Goal: Task Accomplishment & Management: Use online tool/utility

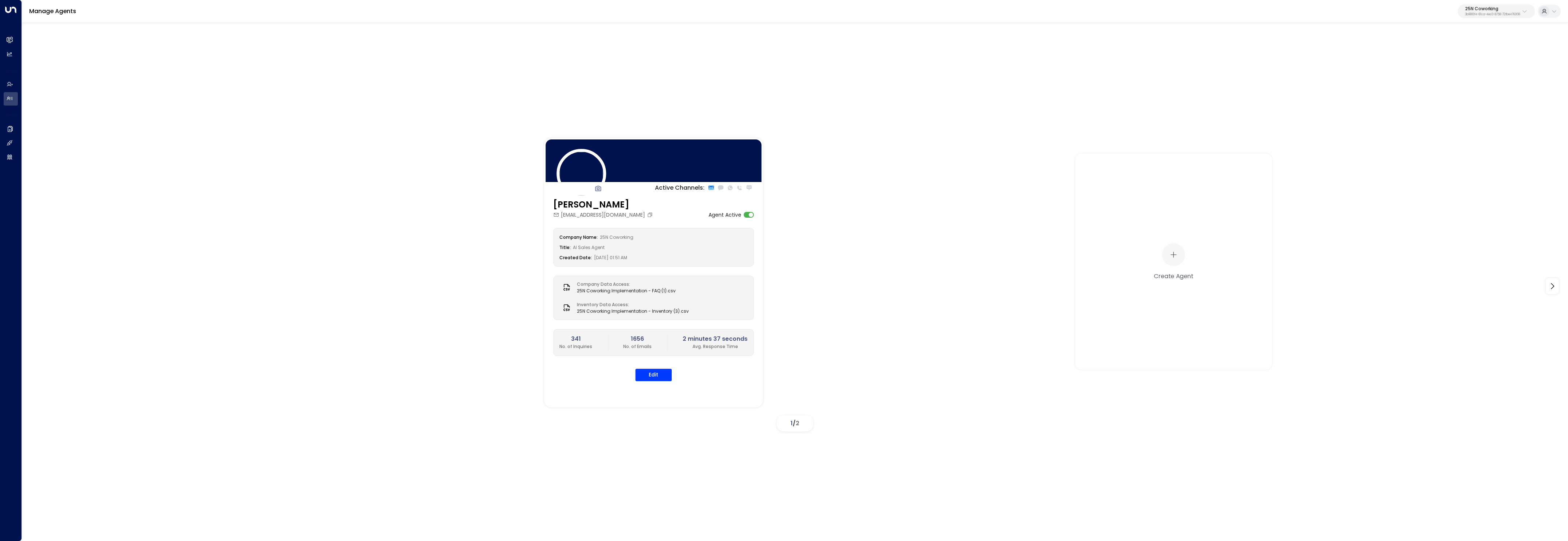
click at [1468, 6] on p "25N Coworking" at bounding box center [1492, 9] width 55 height 5
type input "****"
click at [1499, 11] on div "25N Coworking 3b9800f4-81ca-4ec0-8758-72fbe4763f36" at bounding box center [1492, 11] width 55 height 10
click at [517, 95] on div "Active Channels: [PERSON_NAME] [PERSON_NAME][EMAIL_ADDRESS][DOMAIN_NAME] Agent …" at bounding box center [795, 281] width 1546 height 518
click at [1501, 8] on p "25N Coworking" at bounding box center [1492, 9] width 55 height 5
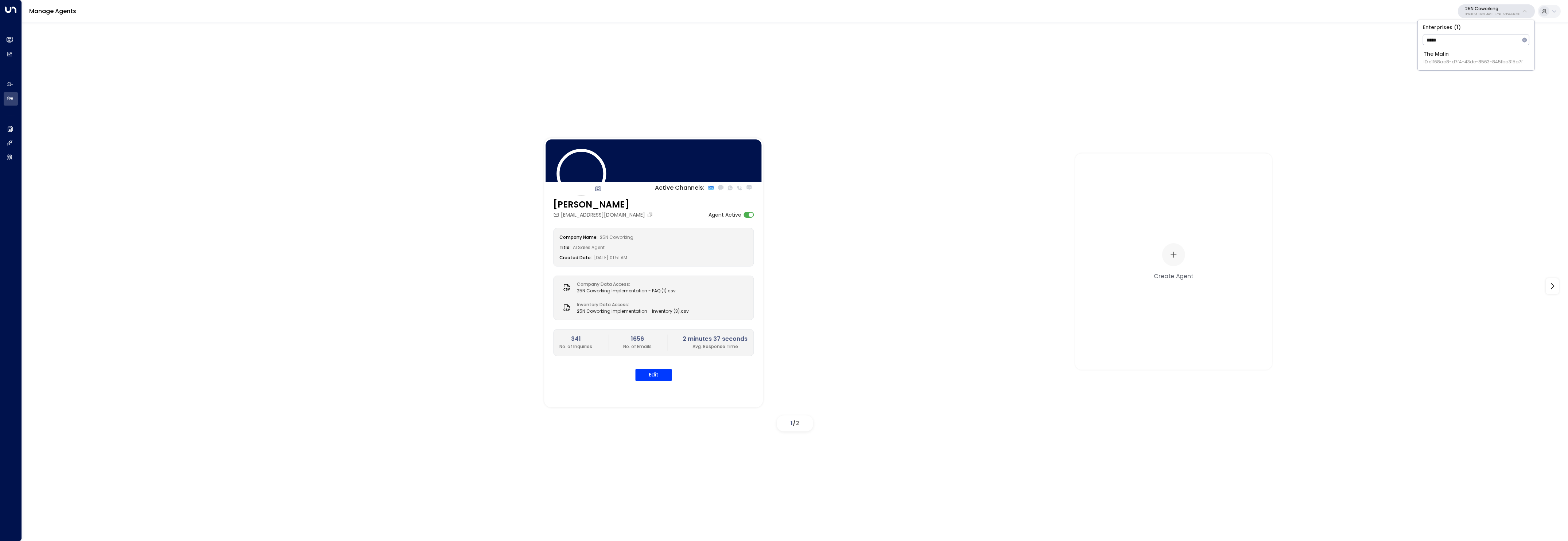
type input "*****"
click at [1449, 54] on div "The Malin ID: e1f68ac8-d7f4-43de-8563-845fba315a7f" at bounding box center [1473, 57] width 99 height 15
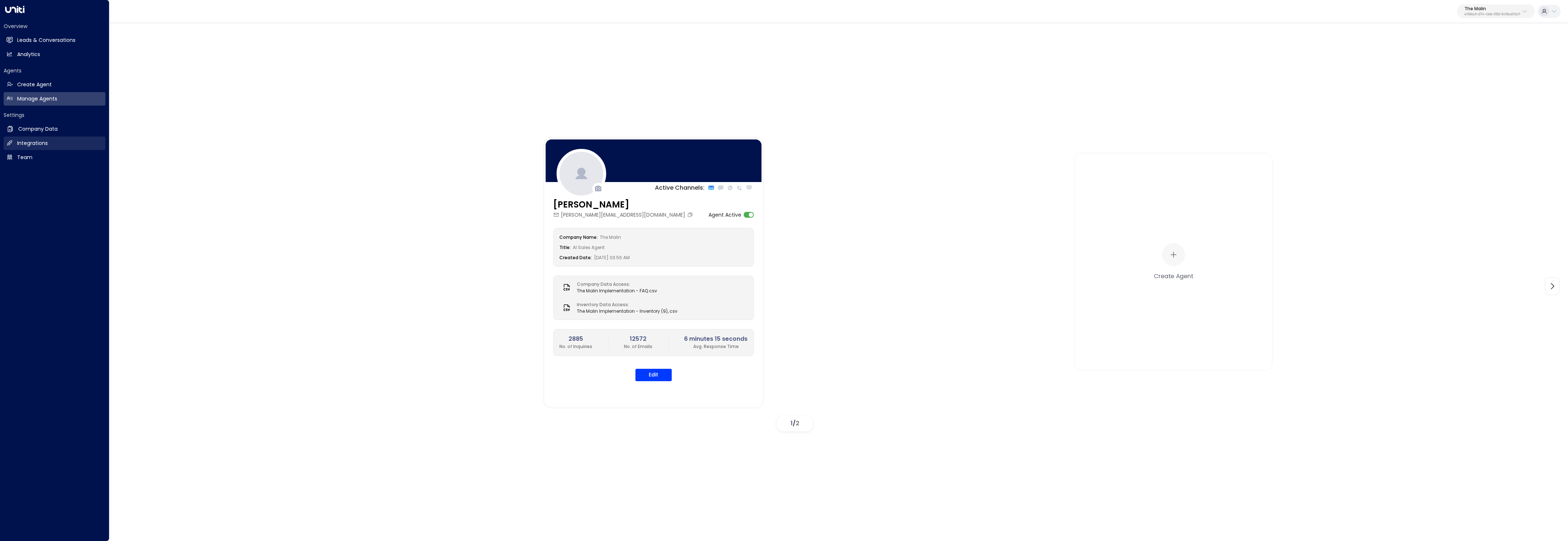
click at [30, 140] on h2 "Integrations" at bounding box center [33, 144] width 31 height 8
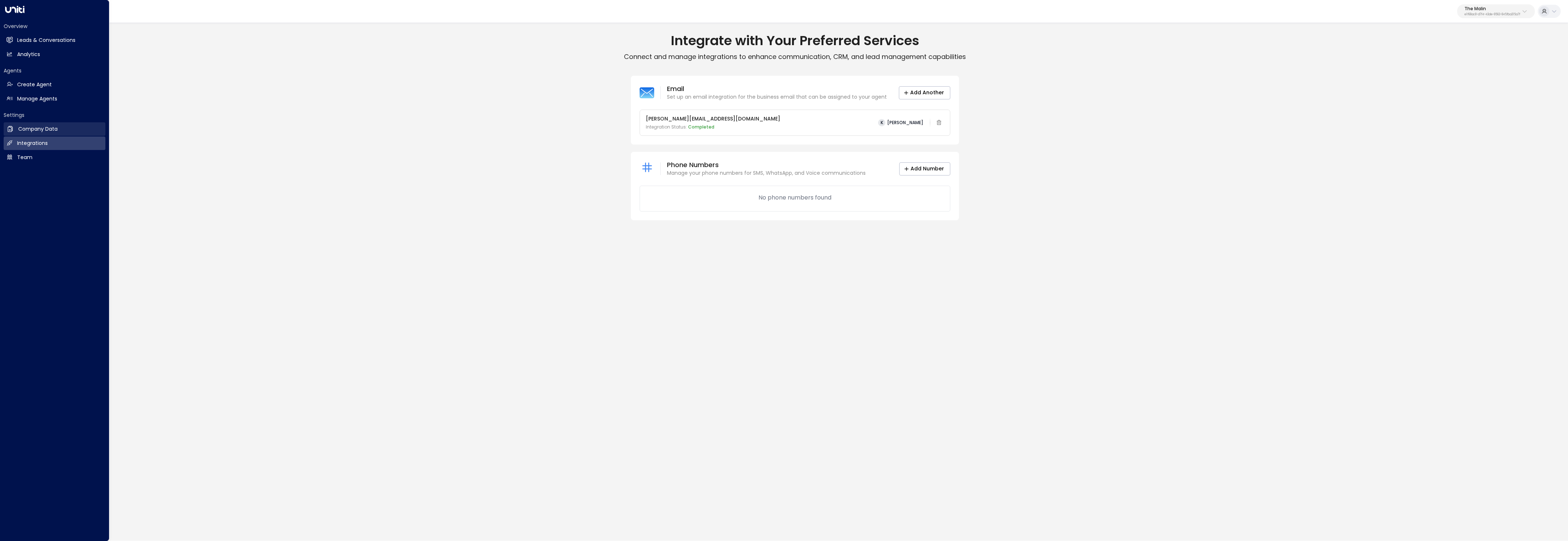
click at [13, 129] on icon at bounding box center [10, 129] width 7 height 7
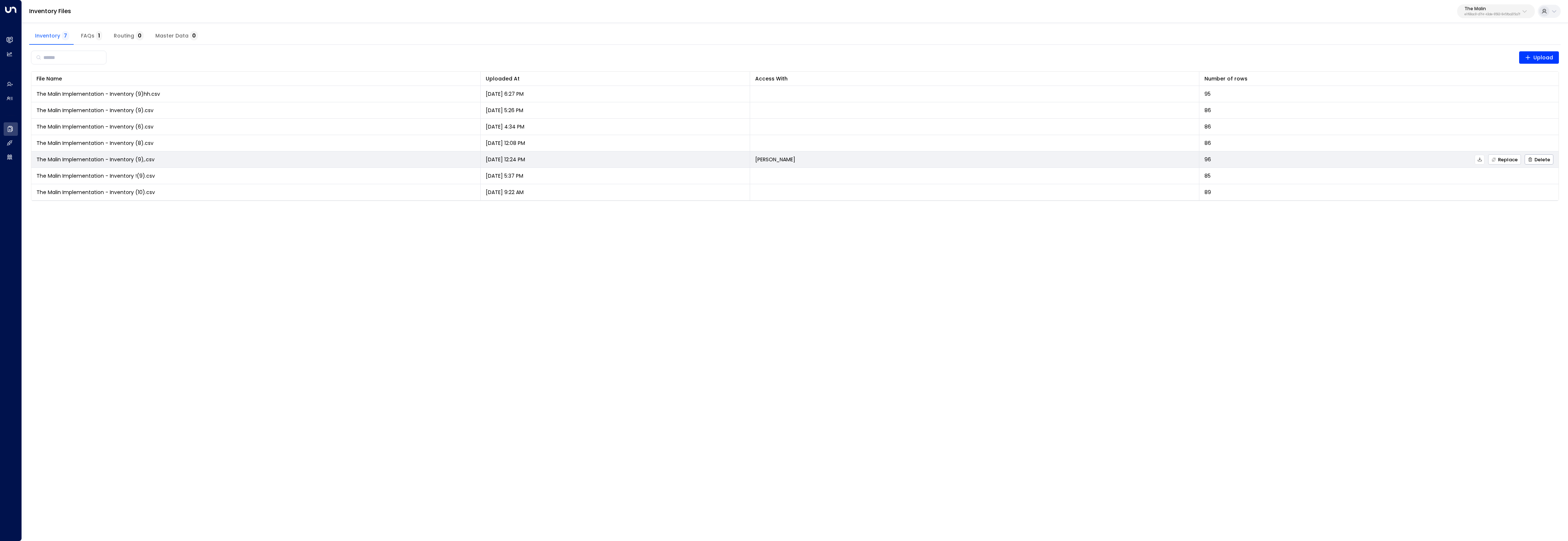
click at [1509, 158] on span "Replace" at bounding box center [1504, 160] width 26 height 5
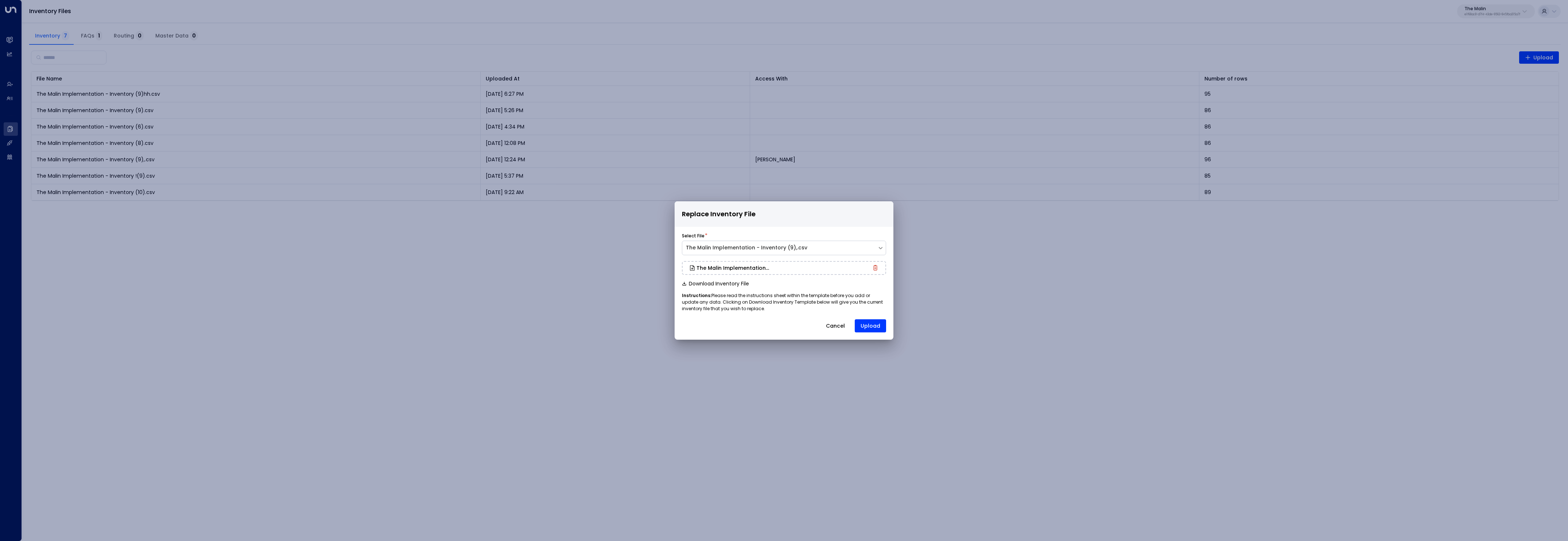
click at [877, 333] on div "Select File * The Malin Implementation - Inventory (9),.csv The Malin Implement…" at bounding box center [783, 282] width 219 height 110
click at [875, 330] on button "Upload" at bounding box center [870, 326] width 31 height 14
